Goal: Task Accomplishment & Management: Manage account settings

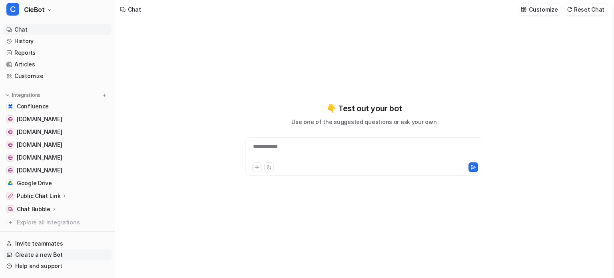
type textarea "**********"
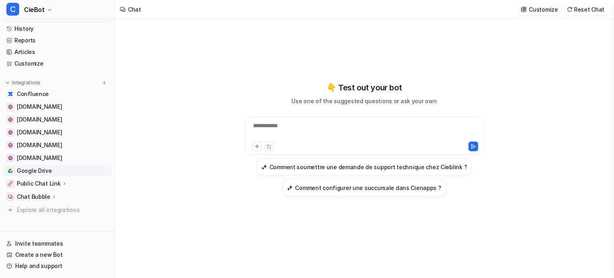
scroll to position [19, 0]
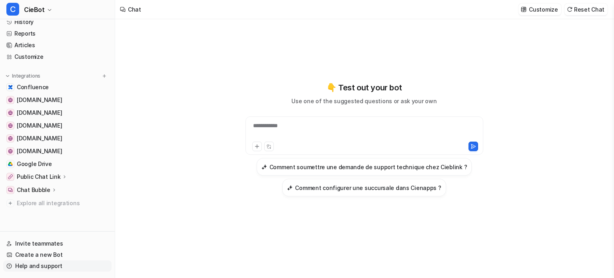
drag, startPoint x: 47, startPoint y: 269, endPoint x: 63, endPoint y: 269, distance: 16.0
click at [47, 269] on link "Help and support" at bounding box center [57, 265] width 108 height 11
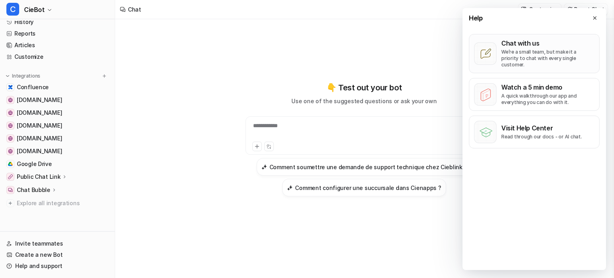
click at [533, 36] on button "Chat with us We’re a small team, but make it a priority to chat with every sing…" at bounding box center [534, 53] width 131 height 39
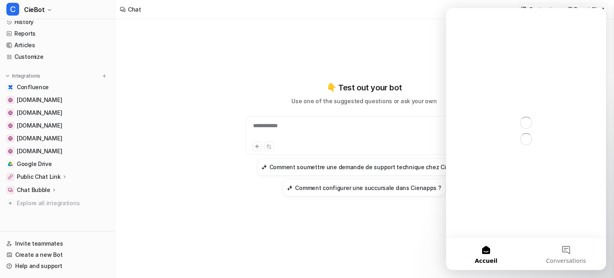
scroll to position [0, 0]
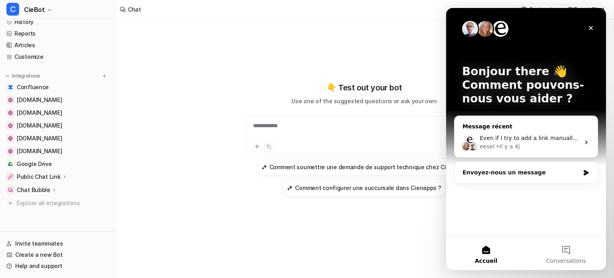
click at [528, 150] on div "eesel • Il y a 4j" at bounding box center [530, 146] width 100 height 8
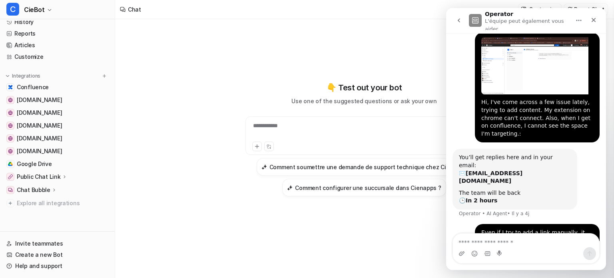
scroll to position [15, 0]
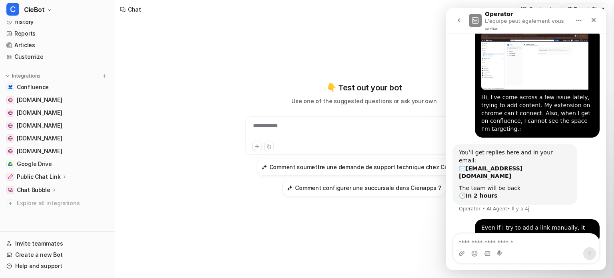
click at [520, 244] on textarea "Envoyer un message..." at bounding box center [526, 241] width 146 height 14
type textarea "*"
click at [582, 18] on button "Accueil" at bounding box center [579, 20] width 15 height 15
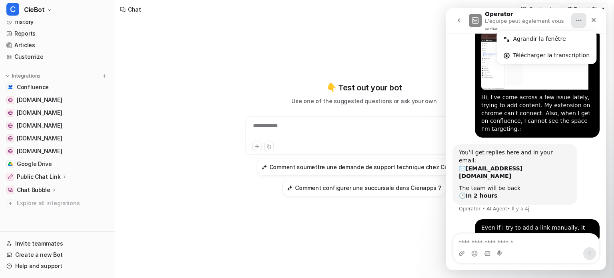
click at [582, 18] on button "Accueil" at bounding box center [579, 20] width 15 height 15
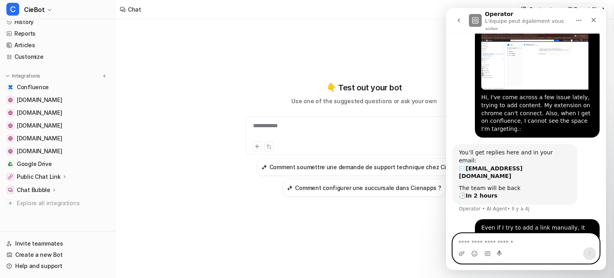
click at [522, 242] on textarea "Envoyer un message..." at bounding box center [526, 241] width 146 height 14
click at [512, 246] on textarea "Envoyer un message..." at bounding box center [526, 241] width 146 height 14
type textarea "**********"
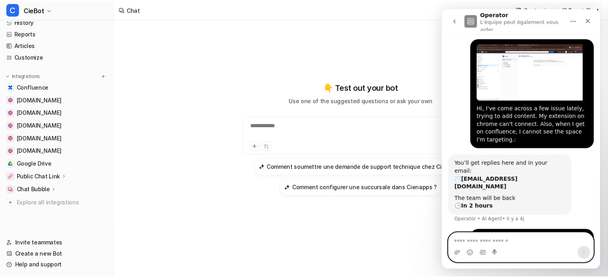
scroll to position [61, 0]
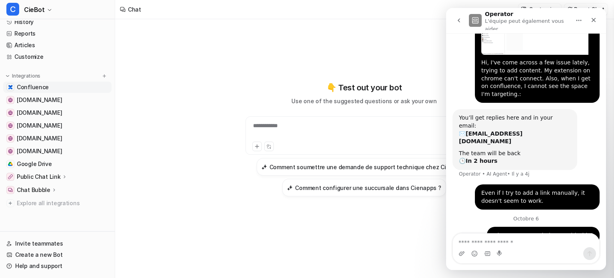
click at [42, 89] on span "Confluence" at bounding box center [33, 87] width 32 height 8
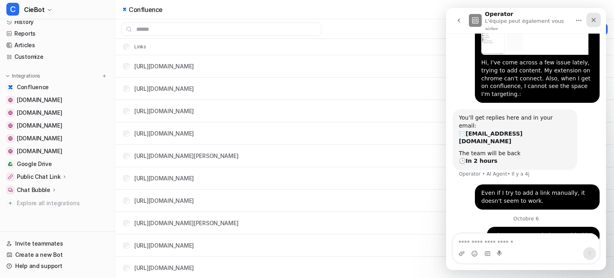
click at [592, 20] on icon "Fermer" at bounding box center [594, 20] width 6 height 6
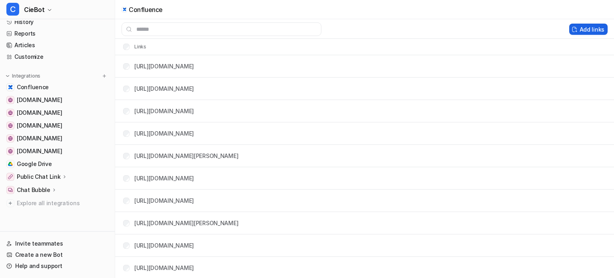
click at [589, 25] on button "Add links" at bounding box center [589, 29] width 38 height 11
click at [587, 28] on button "Add links" at bounding box center [589, 29] width 38 height 11
drag, startPoint x: 570, startPoint y: 32, endPoint x: 589, endPoint y: 33, distance: 19.2
click at [586, 28] on button "Add links" at bounding box center [589, 29] width 38 height 11
click at [586, 27] on button "Add links" at bounding box center [589, 29] width 38 height 11
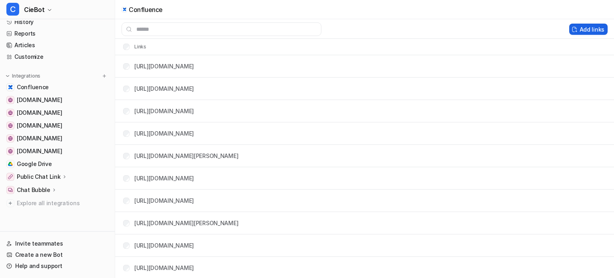
click at [581, 28] on button "Add links" at bounding box center [589, 29] width 38 height 11
click at [575, 30] on button "Add links" at bounding box center [589, 29] width 38 height 11
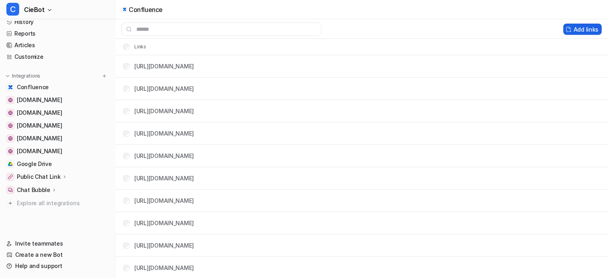
scroll to position [61, 0]
click at [575, 30] on button "Add links" at bounding box center [583, 29] width 38 height 11
click at [587, 30] on button "Add links" at bounding box center [583, 29] width 38 height 11
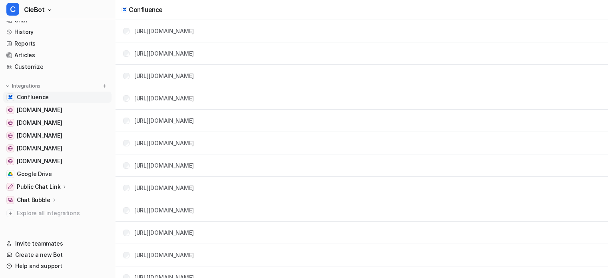
scroll to position [0, 0]
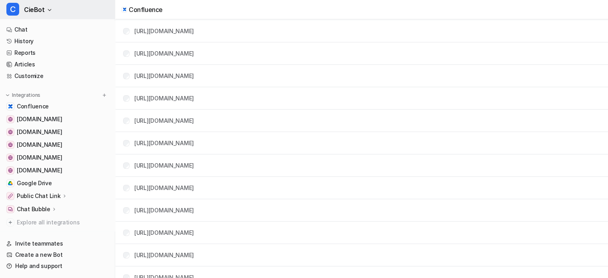
click at [49, 13] on button "C CieBot" at bounding box center [57, 9] width 115 height 19
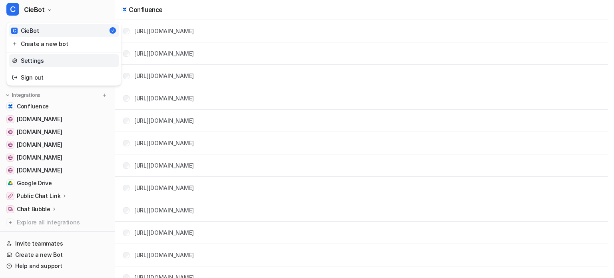
click at [46, 59] on link "Settings" at bounding box center [64, 60] width 110 height 13
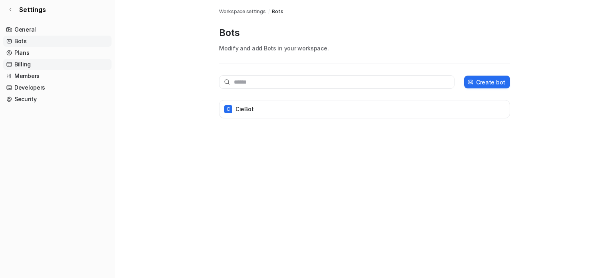
click at [37, 68] on link "Billing" at bounding box center [57, 64] width 108 height 11
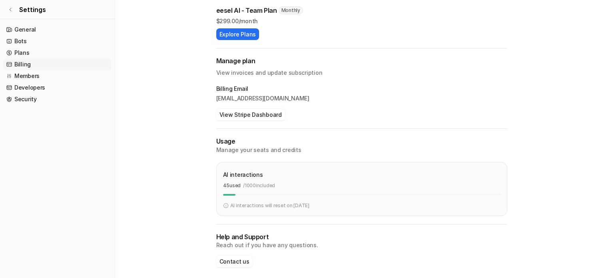
scroll to position [94, 0]
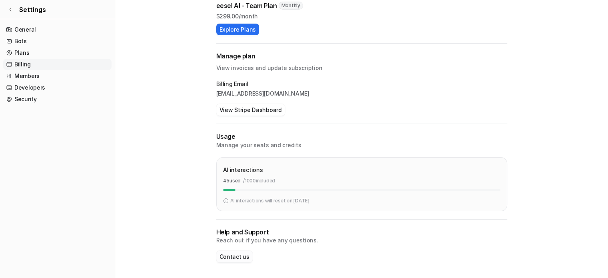
click at [238, 259] on button "Contact us" at bounding box center [234, 257] width 36 height 12
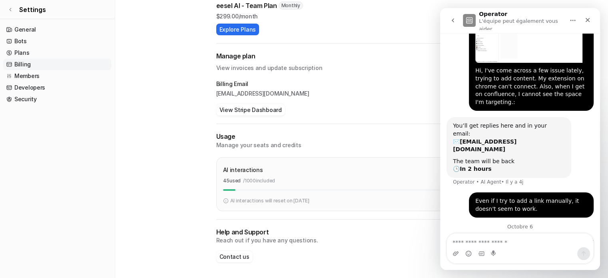
scroll to position [61, 0]
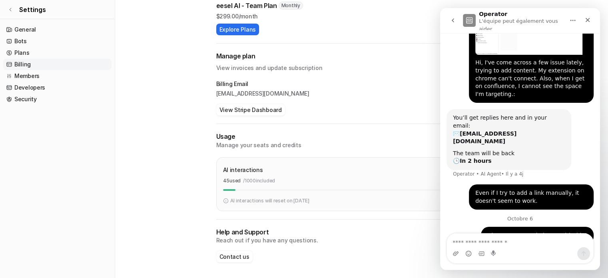
click at [457, 18] on button "go back" at bounding box center [453, 20] width 15 height 15
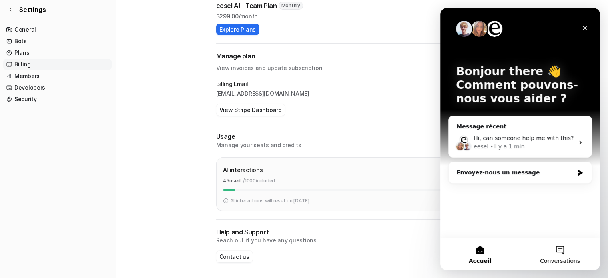
click at [562, 258] on span "Conversations" at bounding box center [560, 261] width 40 height 6
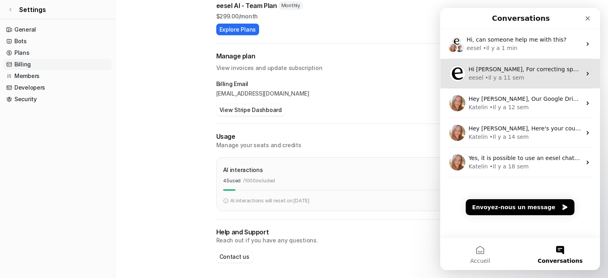
click at [533, 76] on div "eesel • Il y a 11 sem" at bounding box center [525, 78] width 113 height 8
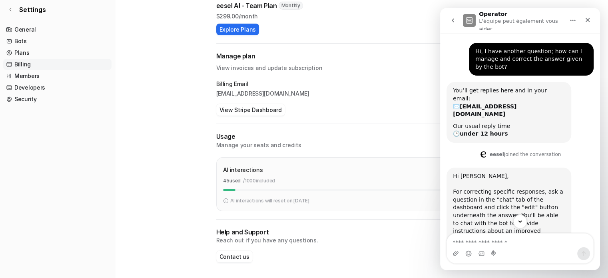
click at [454, 21] on icon "go back" at bounding box center [453, 20] width 6 height 6
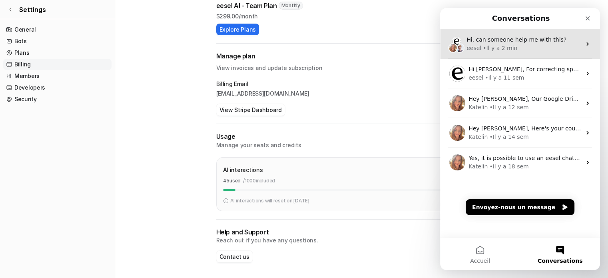
click at [548, 38] on span "Hi, can someone help me with this?" at bounding box center [517, 39] width 100 height 6
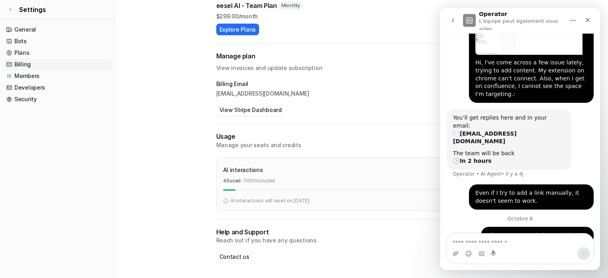
scroll to position [61, 0]
click at [585, 20] on icon "Fermer" at bounding box center [588, 20] width 6 height 6
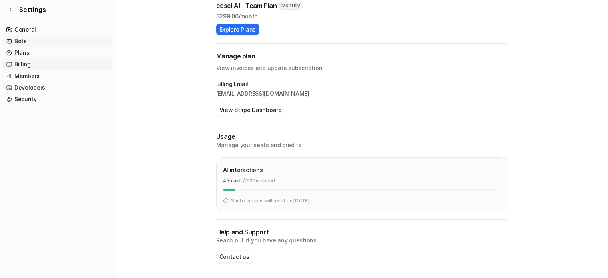
click at [41, 42] on link "Bots" at bounding box center [57, 41] width 108 height 11
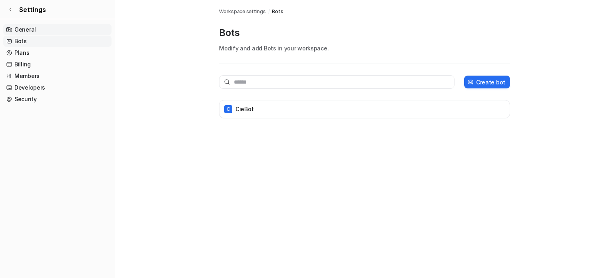
click at [49, 27] on link "General" at bounding box center [57, 29] width 108 height 11
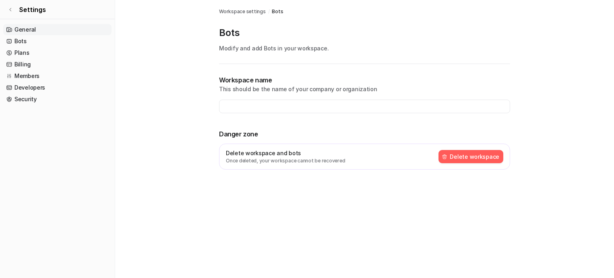
type input "**********"
